Goal: Task Accomplishment & Management: Manage account settings

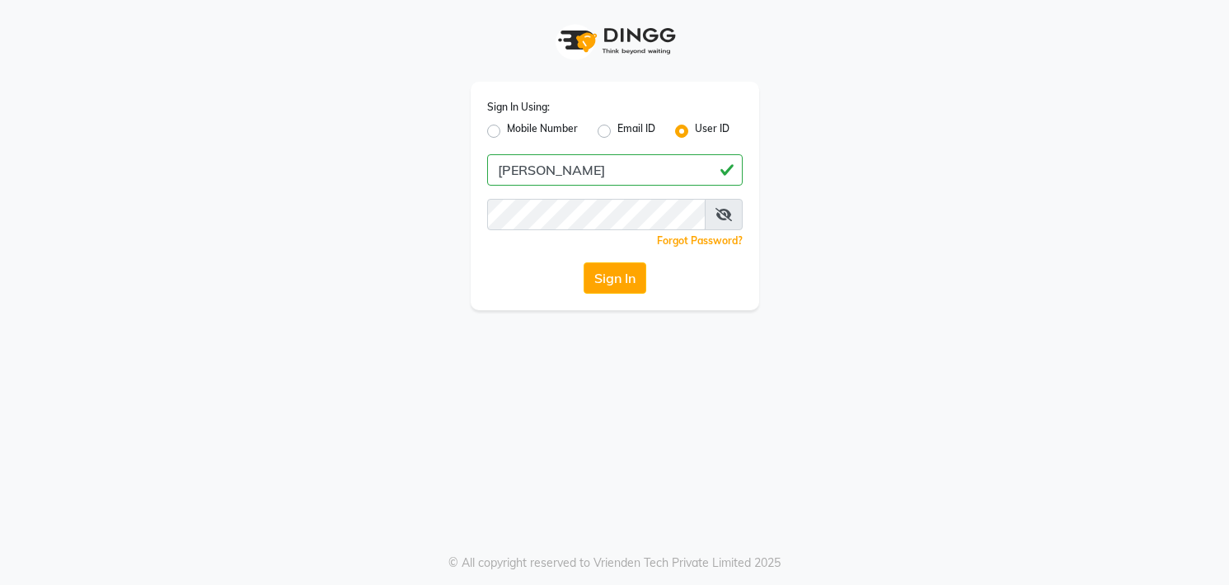
type input "[PERSON_NAME]"
click at [584, 262] on button "Sign In" at bounding box center [615, 277] width 63 height 31
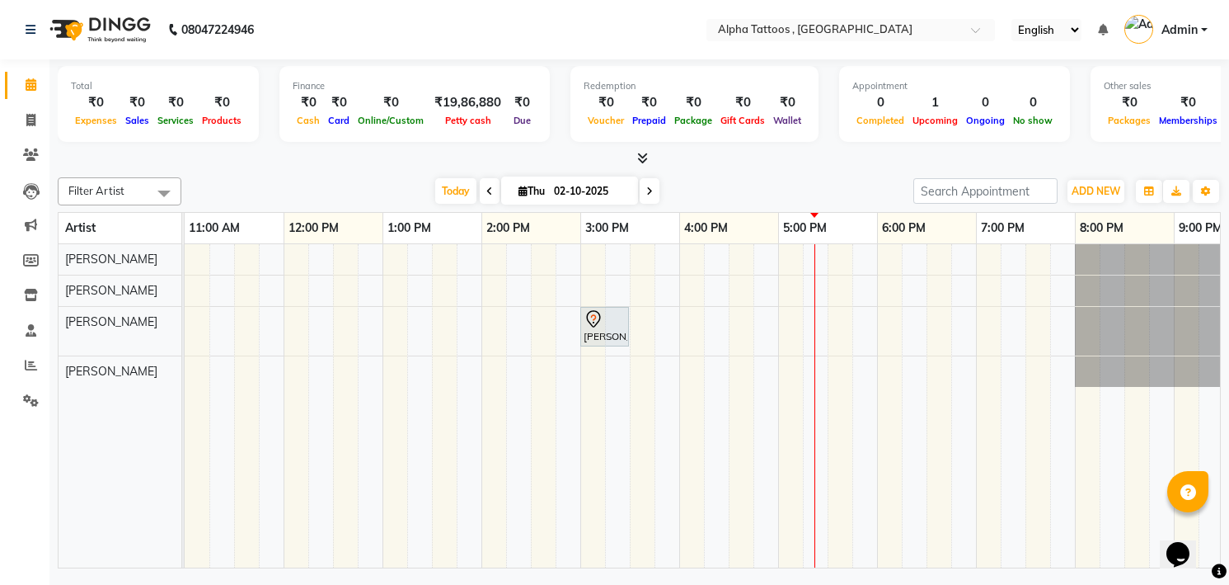
click at [31, 141] on li "Clients" at bounding box center [24, 155] width 49 height 35
click at [31, 122] on icon at bounding box center [30, 120] width 9 height 12
select select "service"
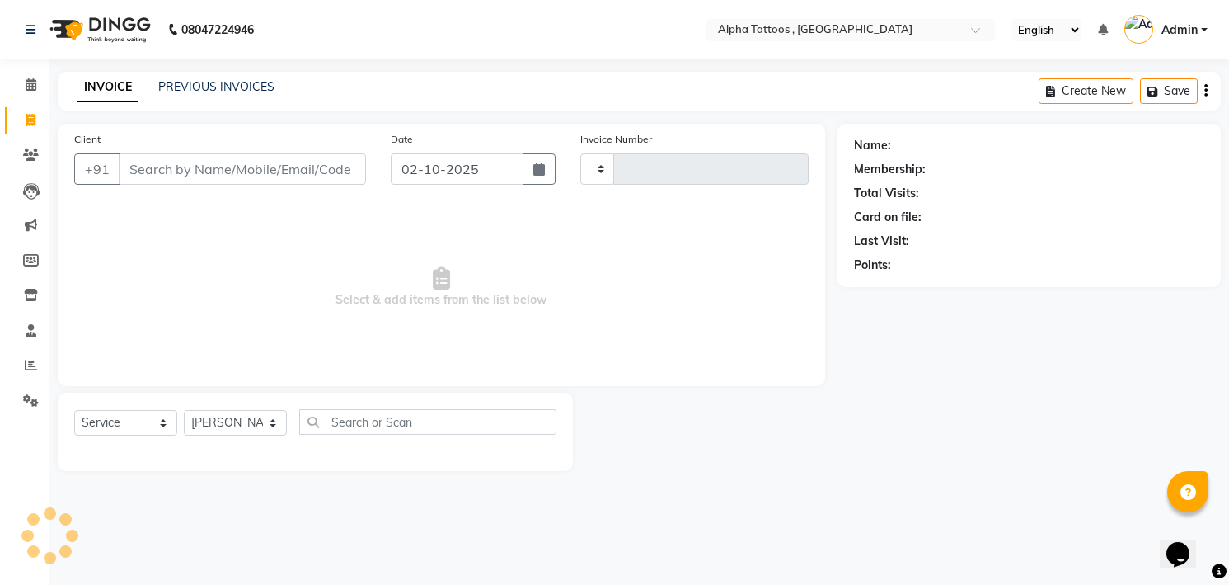
type input "0329"
select select "5140"
click at [32, 327] on icon at bounding box center [31, 330] width 11 height 12
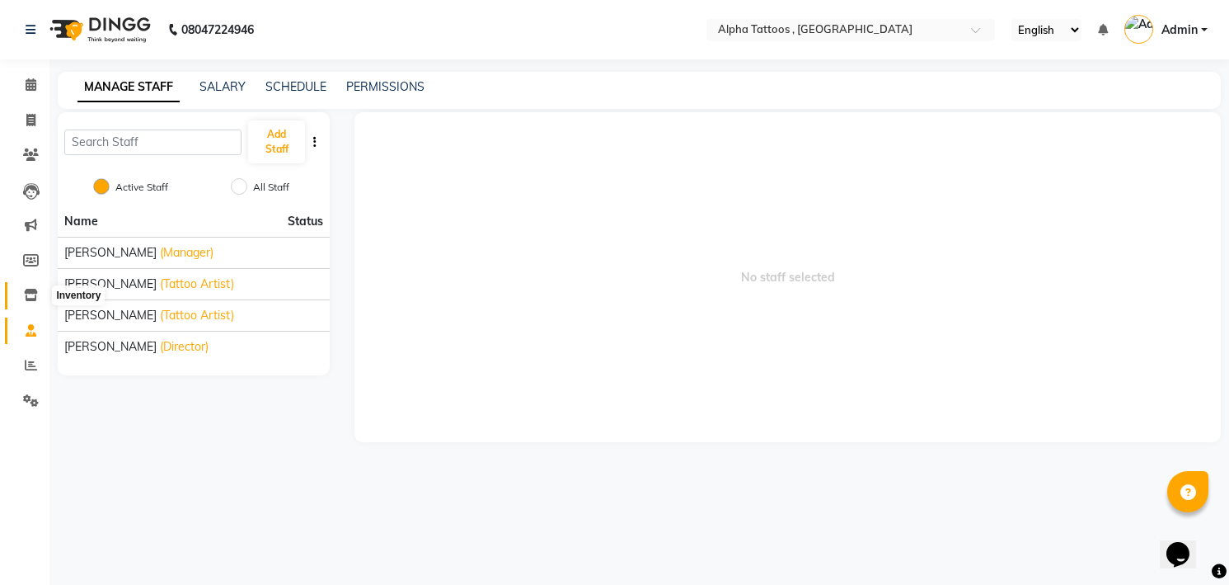
click at [28, 297] on icon at bounding box center [31, 295] width 14 height 12
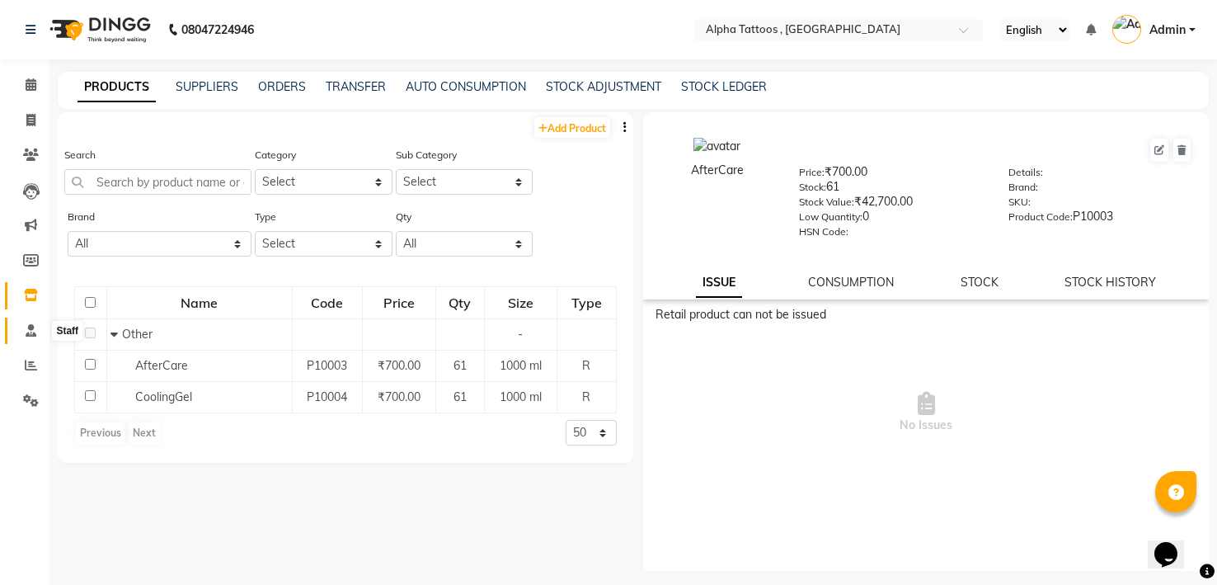
click at [31, 324] on icon at bounding box center [31, 330] width 11 height 12
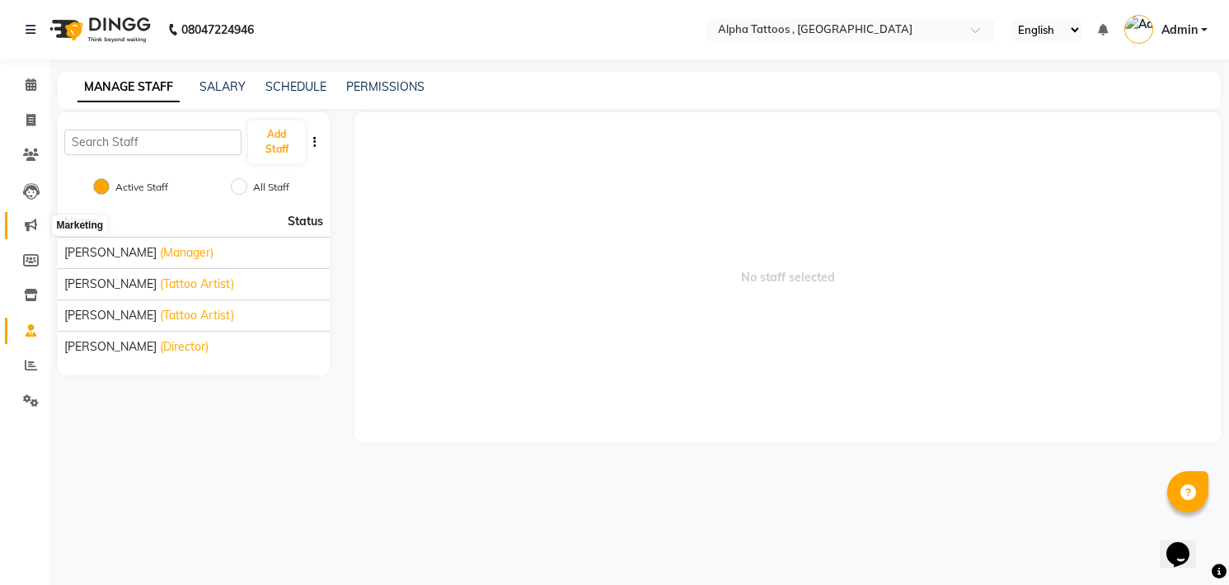
click at [21, 222] on span at bounding box center [30, 225] width 29 height 19
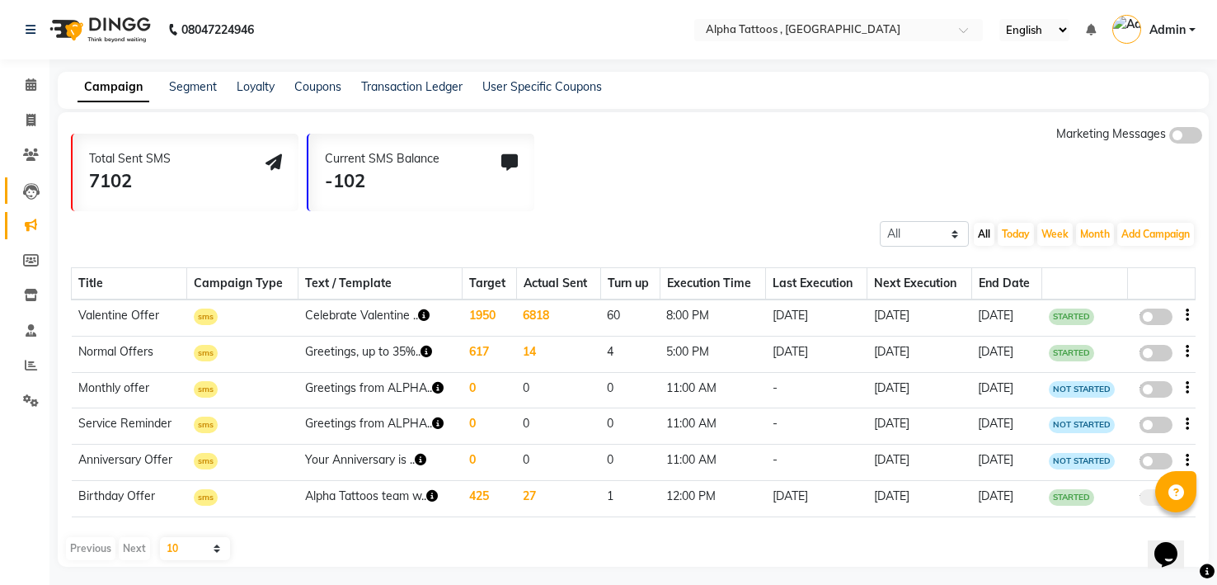
click at [31, 178] on link "Leads" at bounding box center [25, 190] width 40 height 27
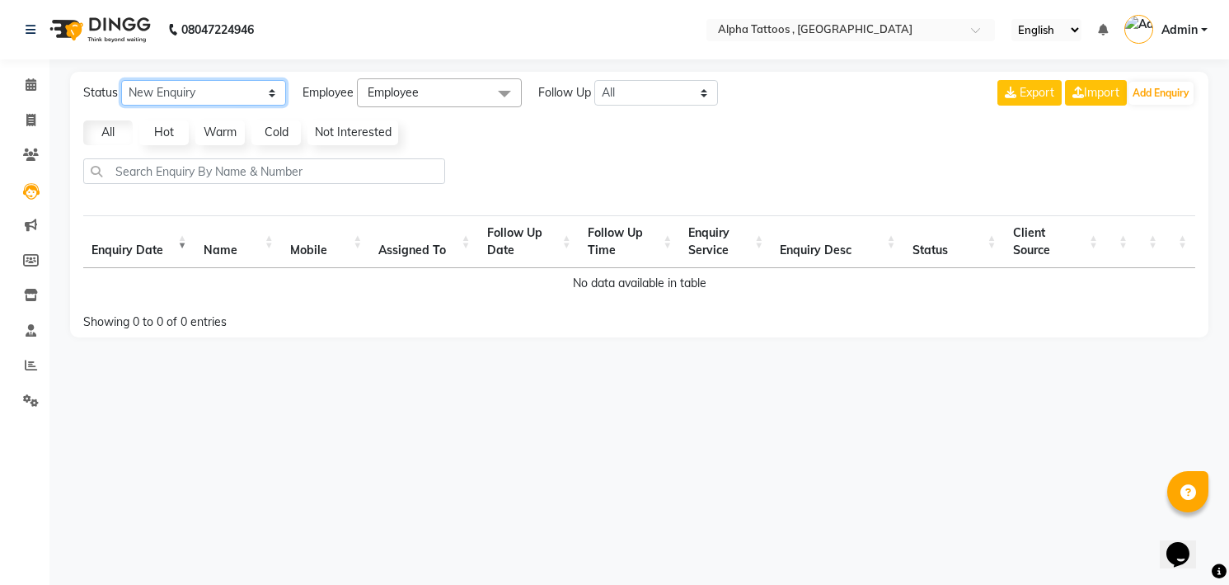
click at [134, 101] on select "New Enquiry Open Enquiry Converted Enquiry All" at bounding box center [203, 93] width 165 height 26
select select "Open"
click at [121, 80] on select "New Enquiry Open Enquiry Converted Enquiry All" at bounding box center [203, 93] width 165 height 26
select select "10"
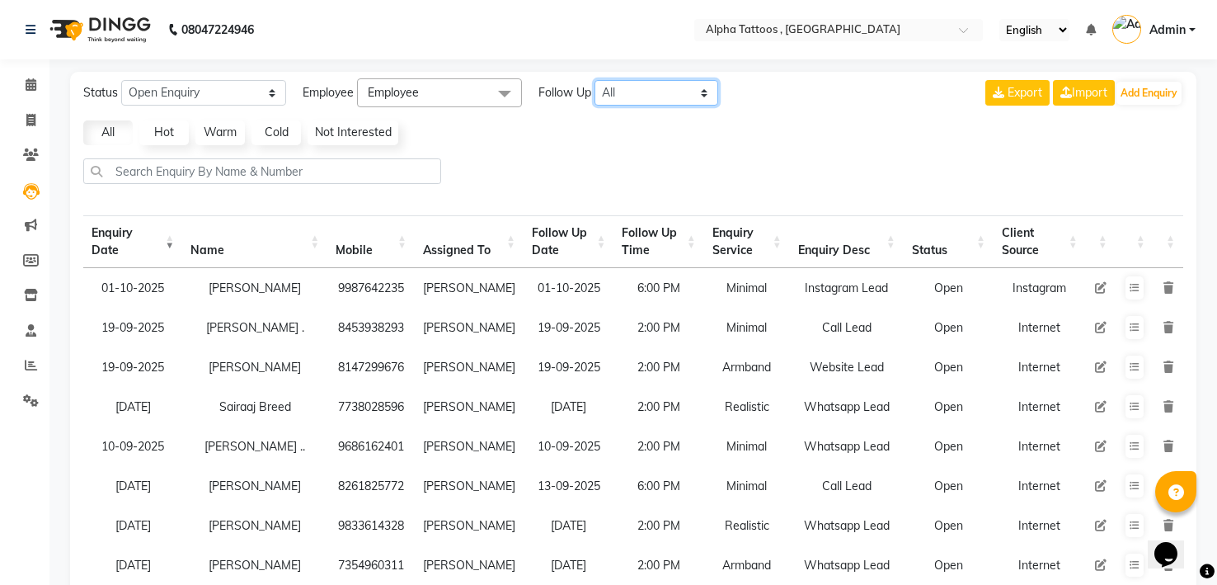
click at [637, 87] on select "All [DATE] [DATE] This Week This Month Custom" at bounding box center [657, 93] width 124 height 26
select select "today"
click at [595, 80] on select "All [DATE] [DATE] This Week This Month Custom" at bounding box center [657, 93] width 124 height 26
